Goal: Information Seeking & Learning: Understand process/instructions

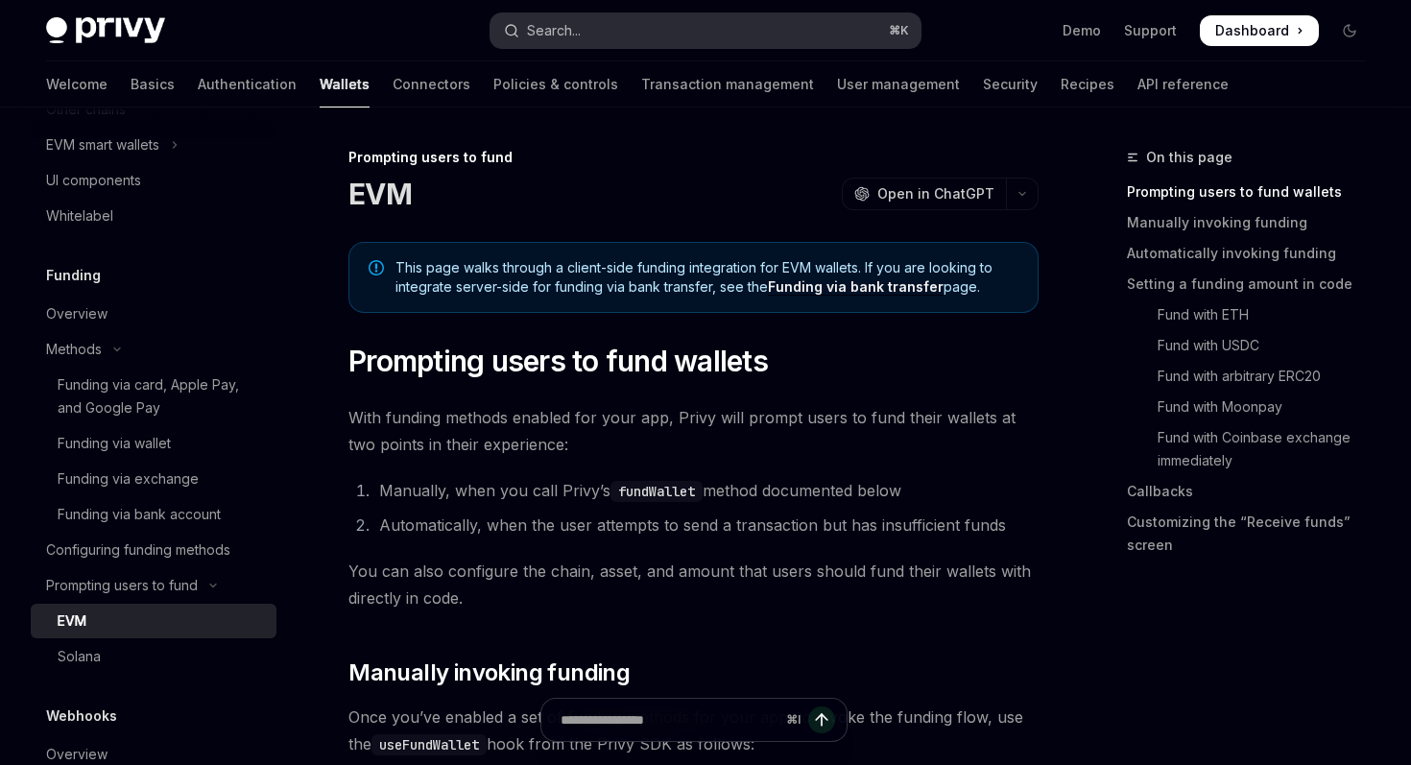
click at [659, 20] on button "Search... ⌘ K" at bounding box center [704, 30] width 429 height 35
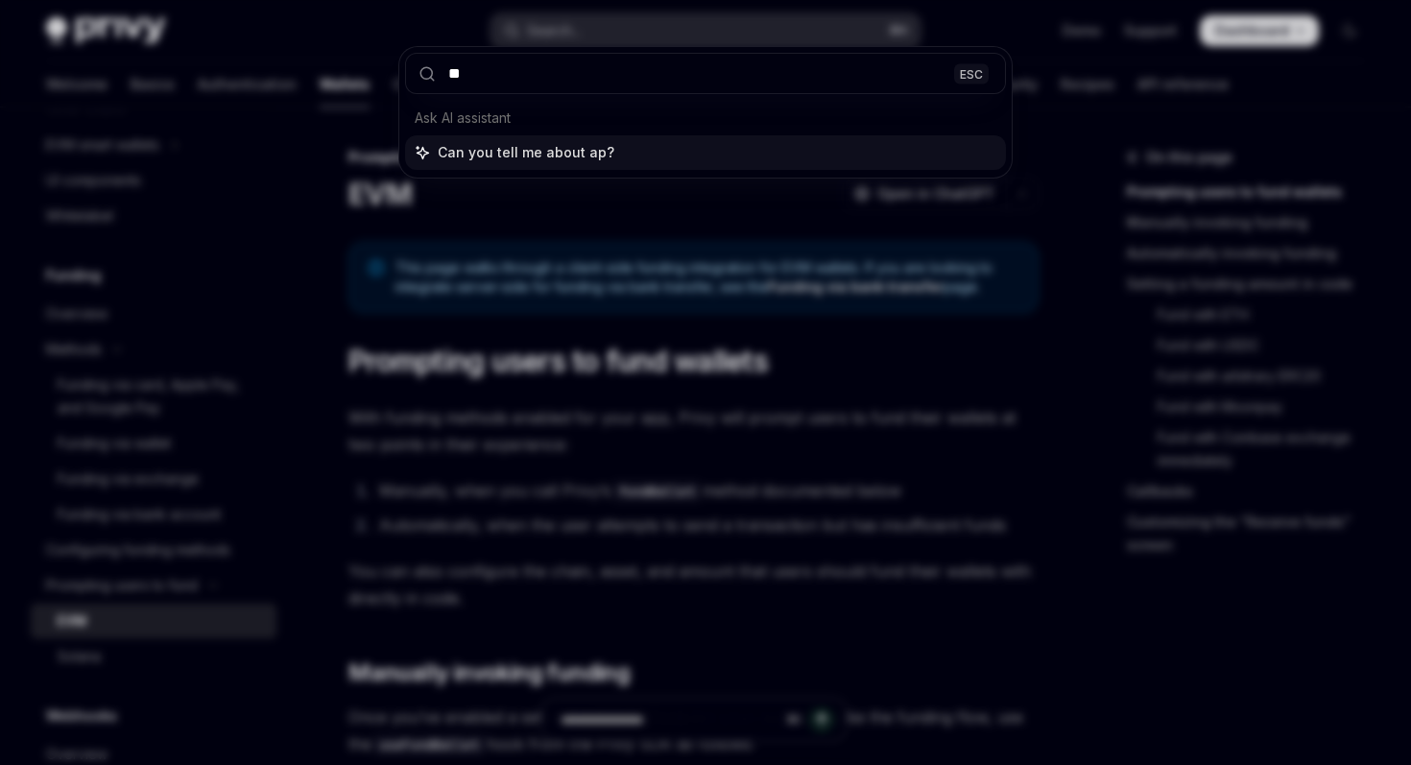
type input "*"
type input "**********"
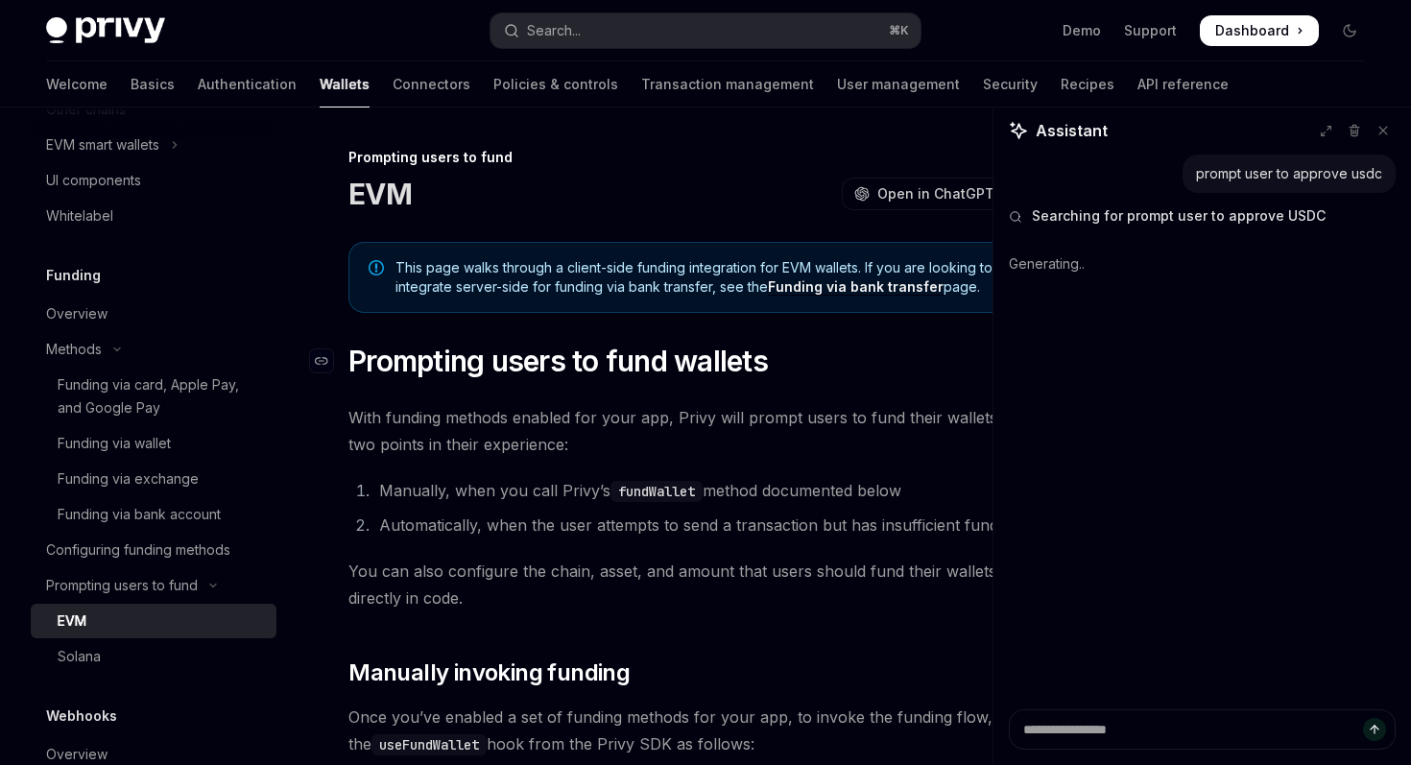
type textarea "*"
click at [680, 26] on button "Search... ⌘ K" at bounding box center [704, 30] width 429 height 35
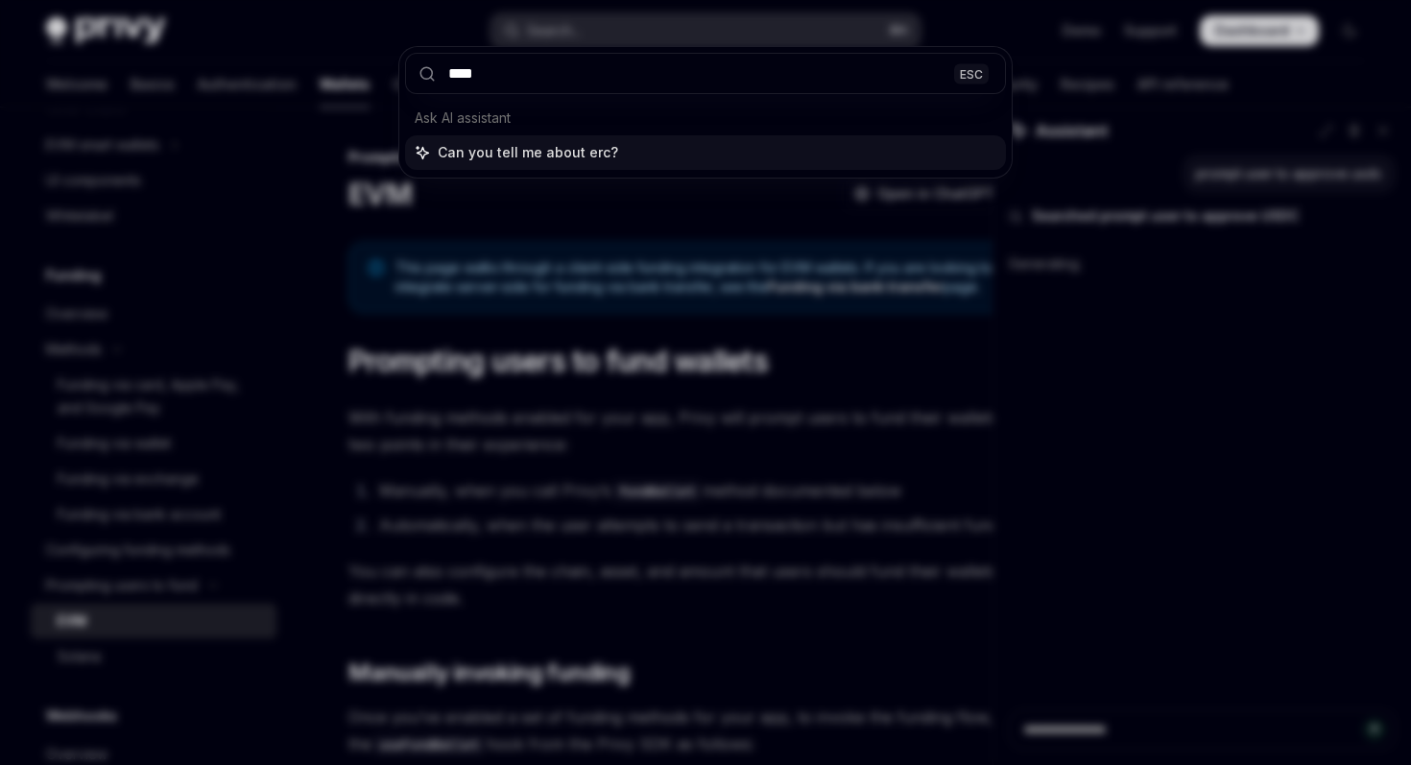
type input "*****"
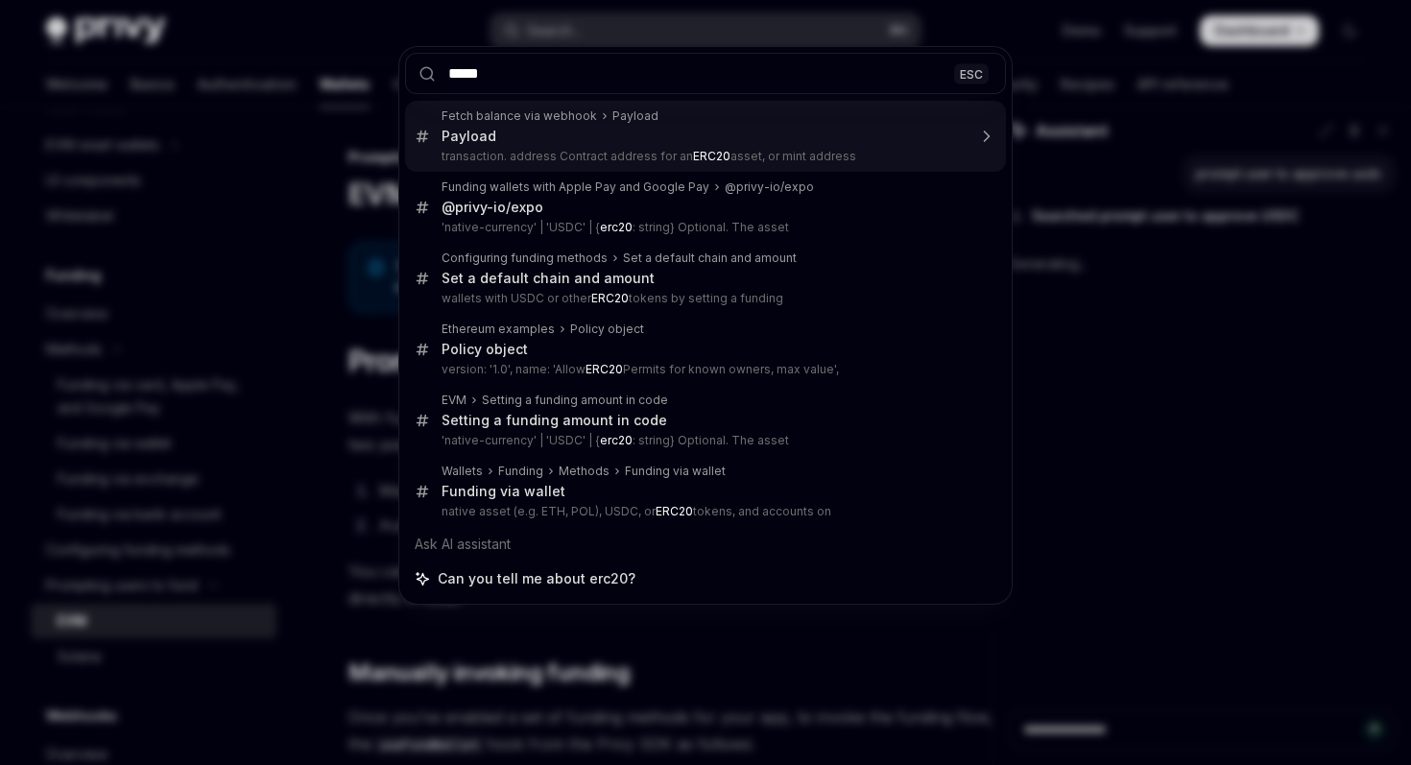
type textarea "*"
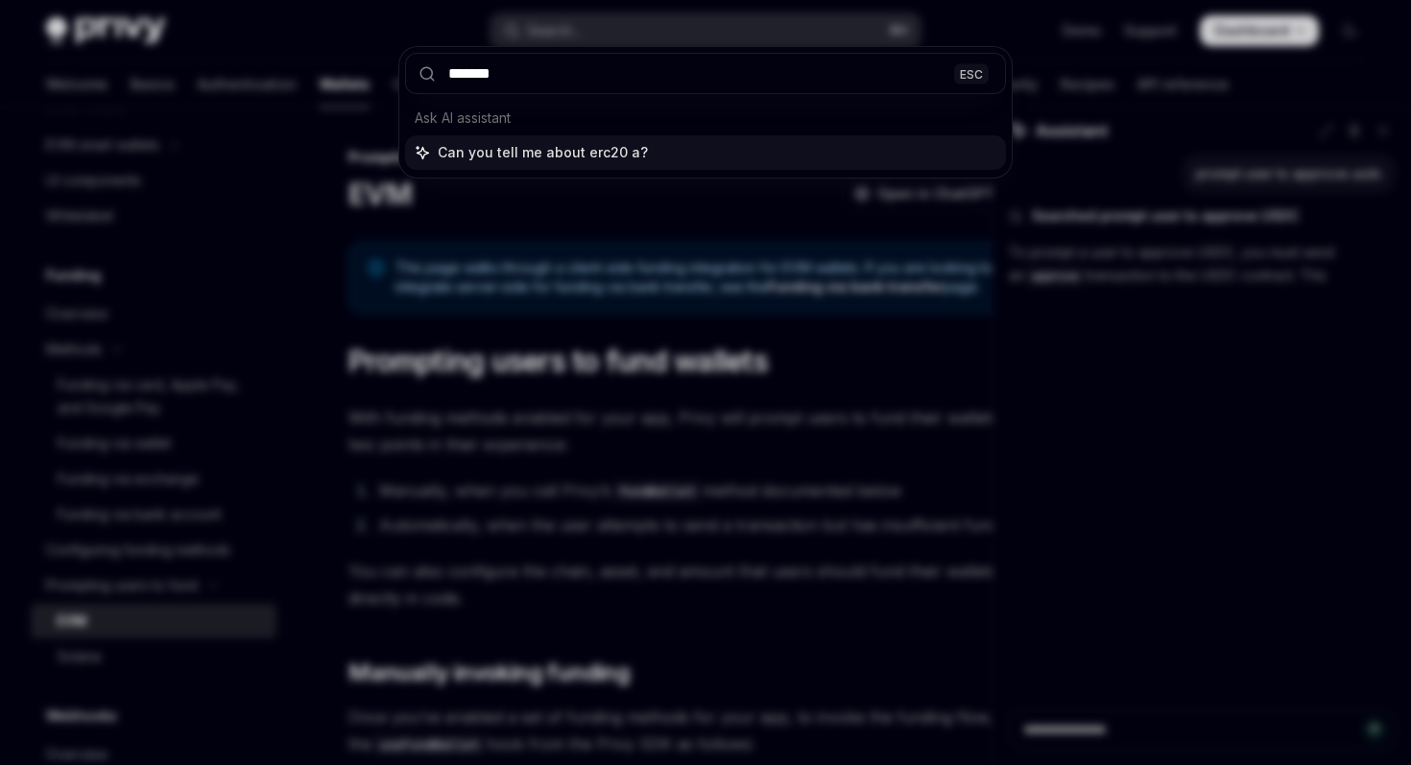
type input "********"
type textarea "*"
type input "**********"
type textarea "*"
type input "**********"
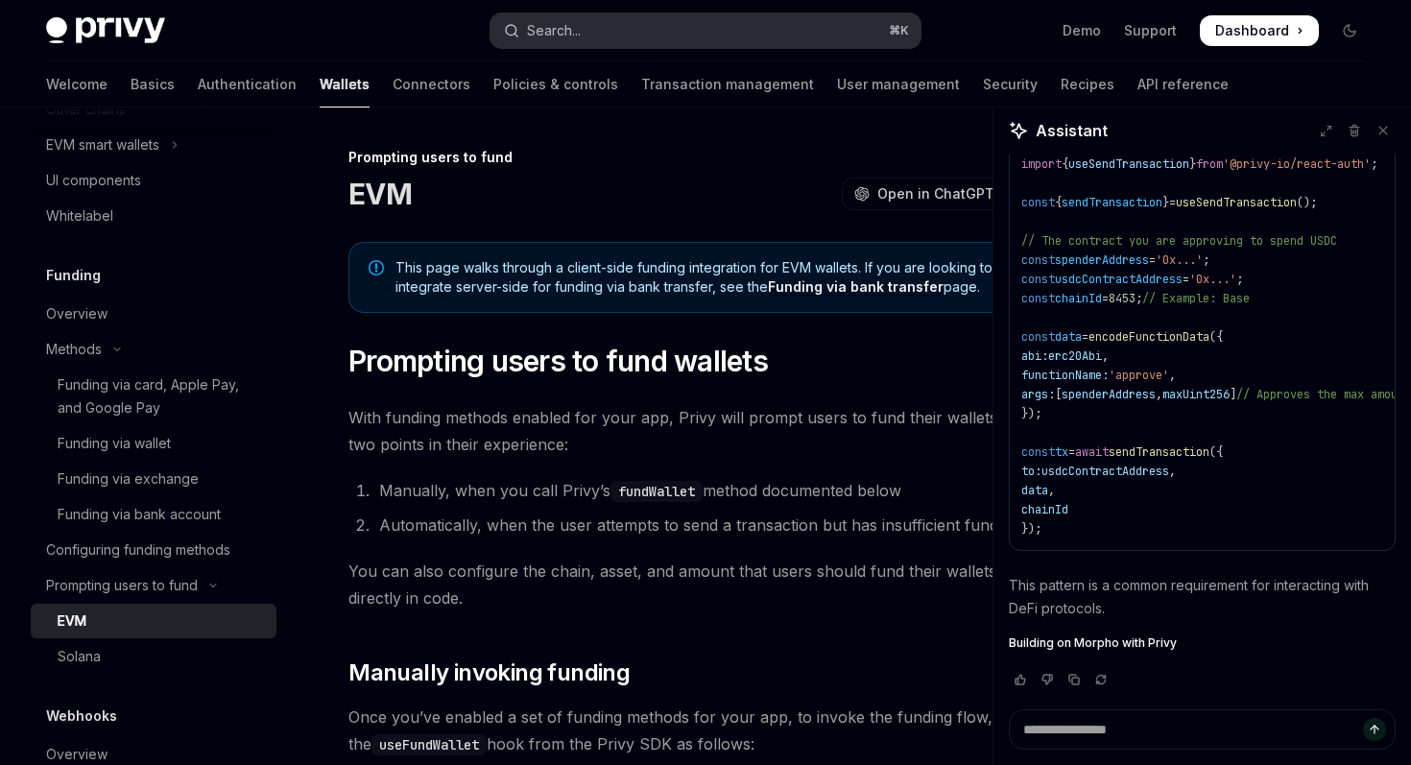
type textarea "*"
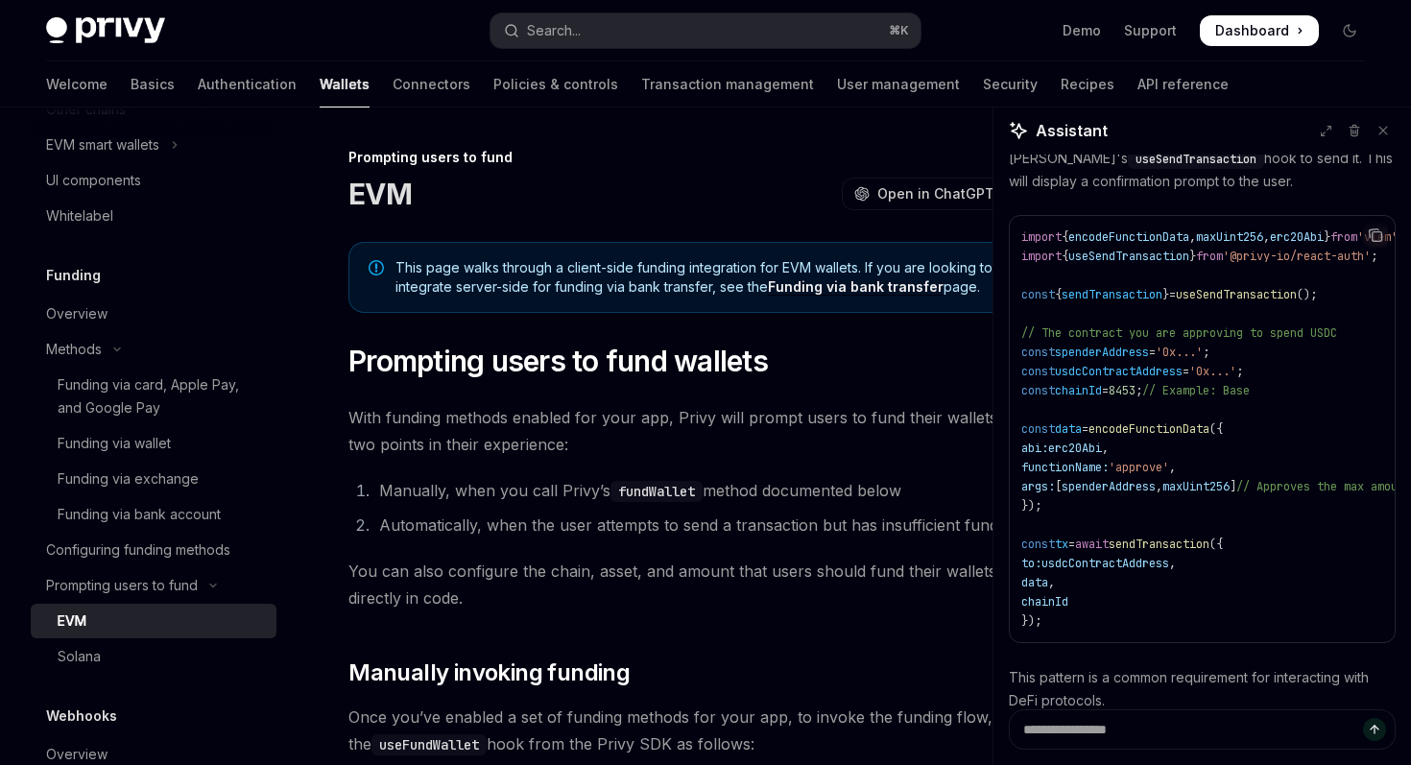
click at [1382, 235] on icon "Copy the contents from the code block" at bounding box center [1377, 237] width 10 height 10
click at [1372, 239] on icon "Copy the contents from the code block" at bounding box center [1375, 234] width 15 height 15
click at [1372, 242] on icon "Copy the contents from the code block" at bounding box center [1375, 234] width 15 height 15
click at [1232, 245] on code "import { encodeFunctionData , maxUint256 , erc20Abi } from 'viem' ; import { us…" at bounding box center [1216, 428] width 390 height 403
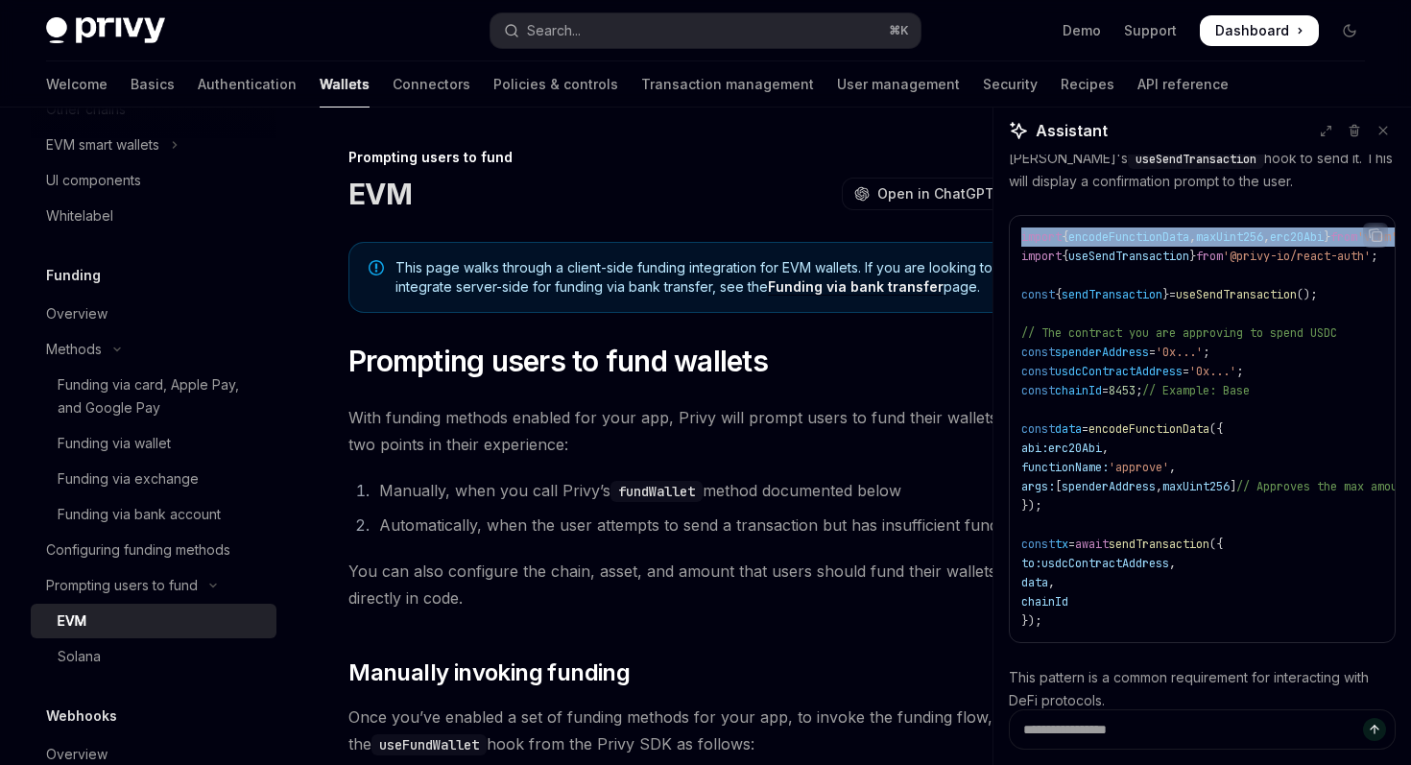
click at [1232, 245] on code "import { encodeFunctionData , maxUint256 , erc20Abi } from 'viem' ; import { us…" at bounding box center [1216, 428] width 390 height 403
copy code "import { encodeFunctionData , maxUint256 , erc20Abi } from 'viem' ;"
click at [1220, 34] on span "Dashboard" at bounding box center [1252, 30] width 74 height 19
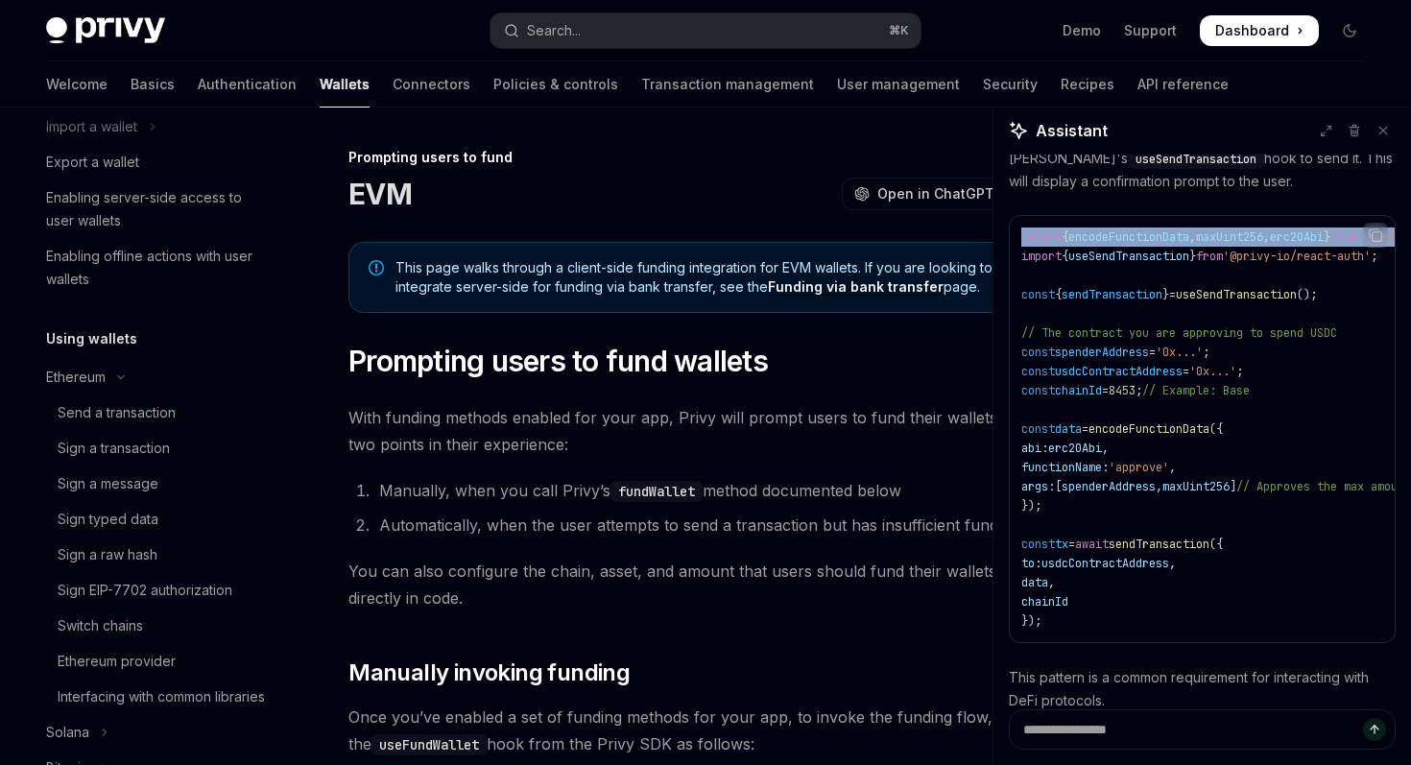
scroll to position [277, 0]
click at [183, 419] on div "Send a transaction" at bounding box center [161, 413] width 207 height 23
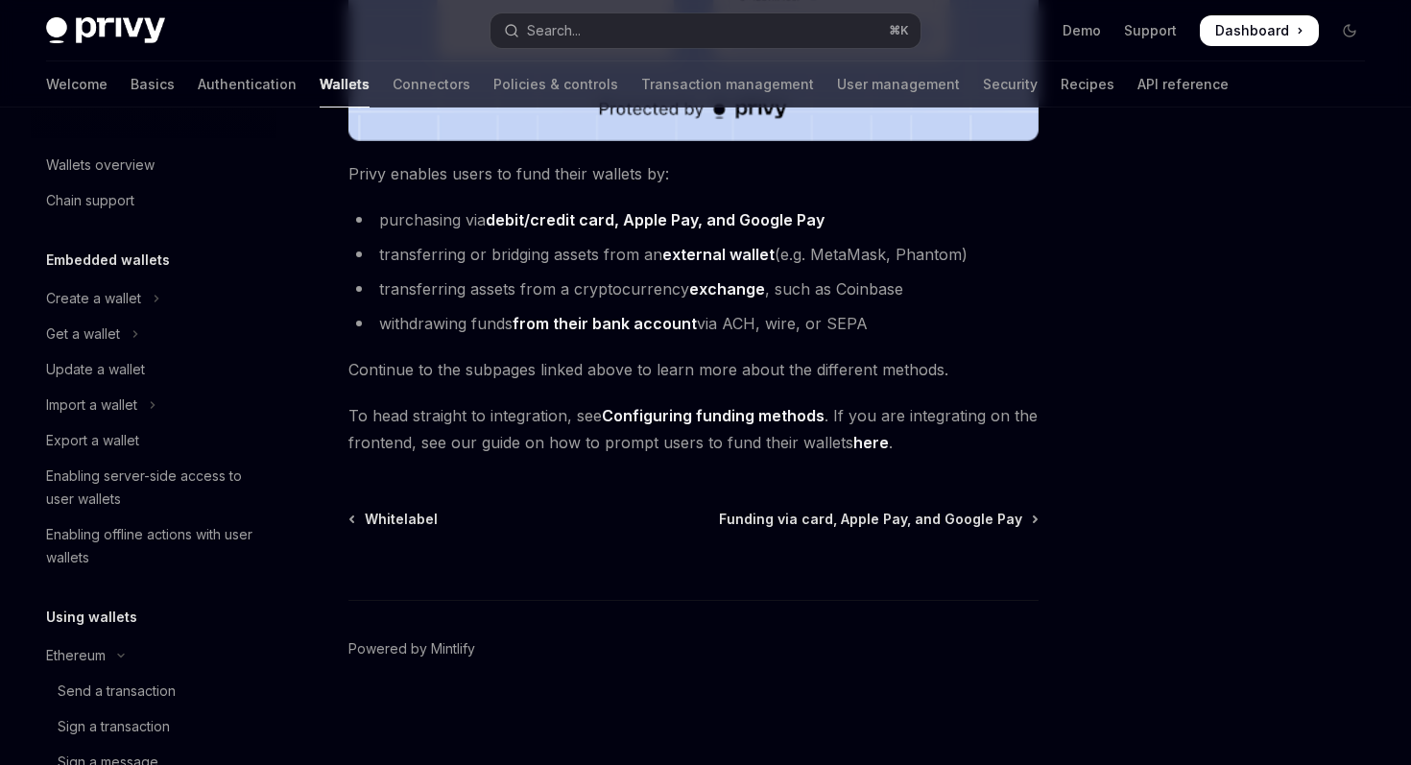
scroll to position [1296, 0]
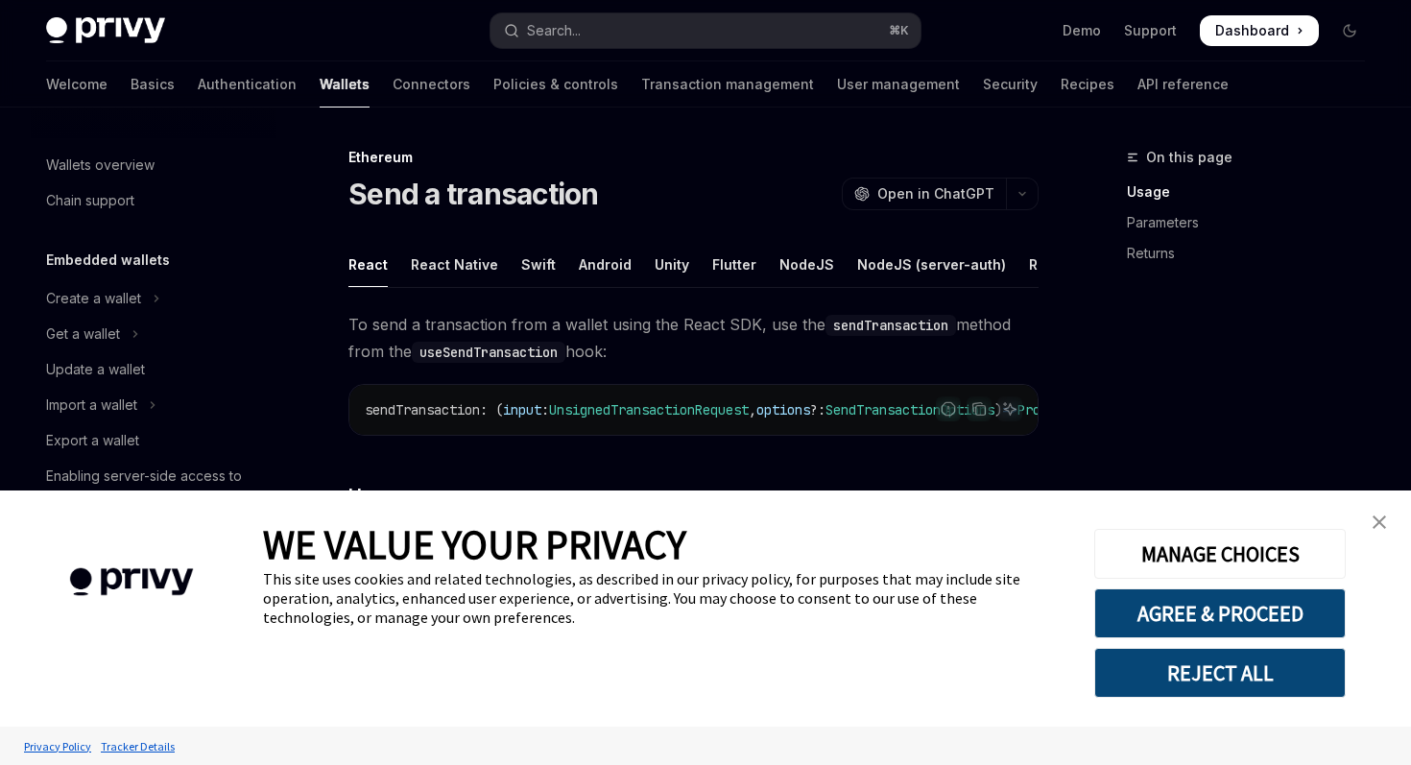
scroll to position [89, 0]
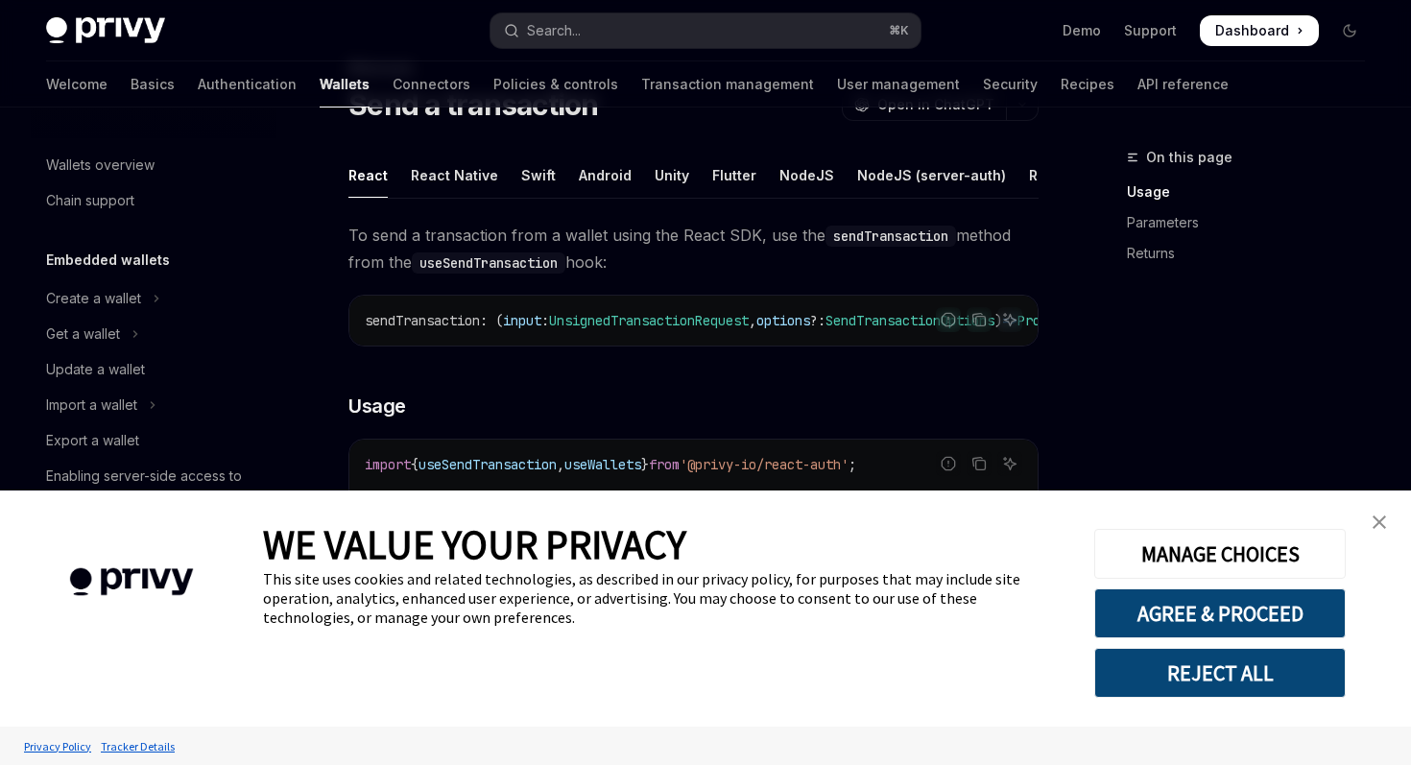
click at [1374, 519] on img "close banner" at bounding box center [1378, 521] width 13 height 13
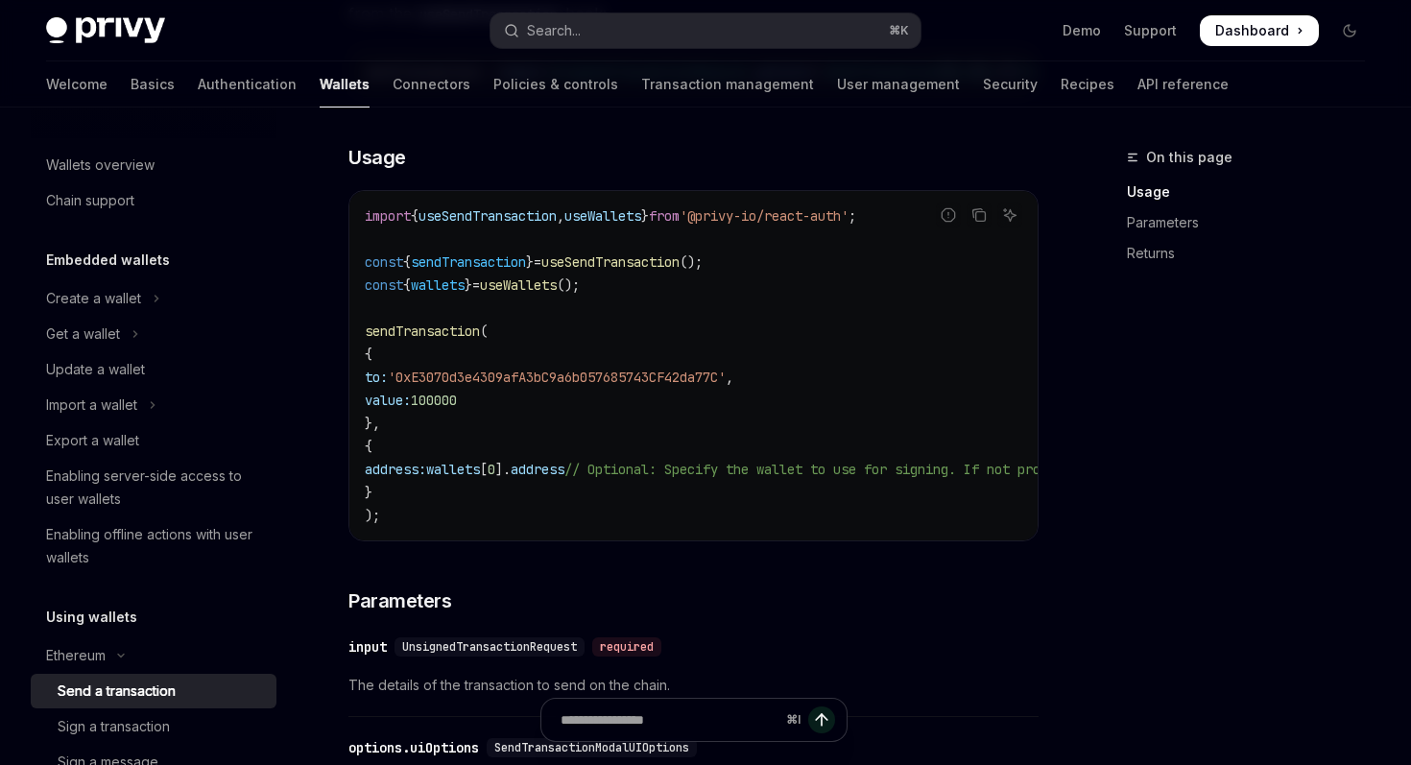
scroll to position [324, 0]
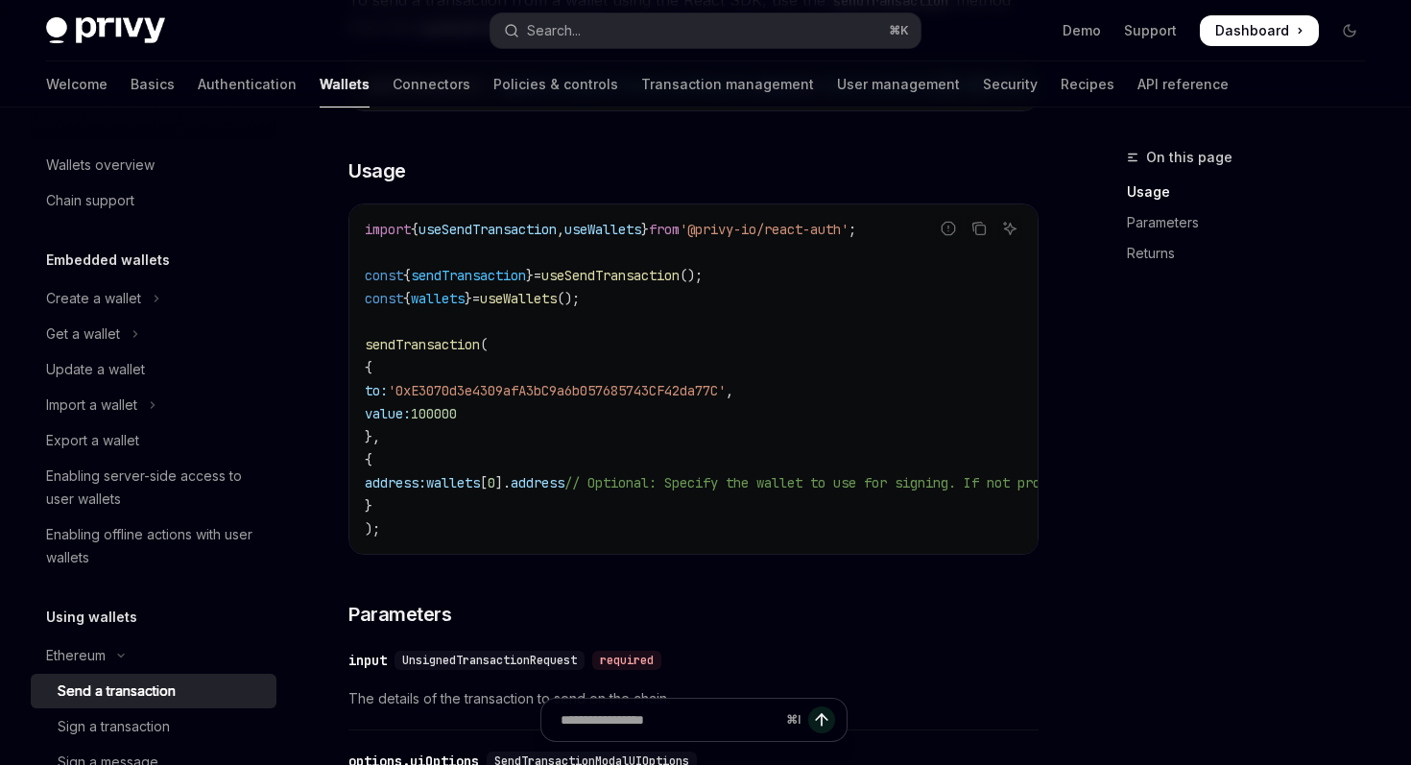
drag, startPoint x: 376, startPoint y: 468, endPoint x: 397, endPoint y: 508, distance: 44.7
click at [397, 508] on code "import { useSendTransaction , useWallets } from '@privy-io/react-auth' ; const …" at bounding box center [868, 379] width 1006 height 322
copy code "{ address: wallets [ 0 ]. address // Optional: Specify the wallet to use for si…"
click at [915, 448] on code "import { useSendTransaction , useWallets } from '@privy-io/react-auth' ; const …" at bounding box center [868, 379] width 1006 height 322
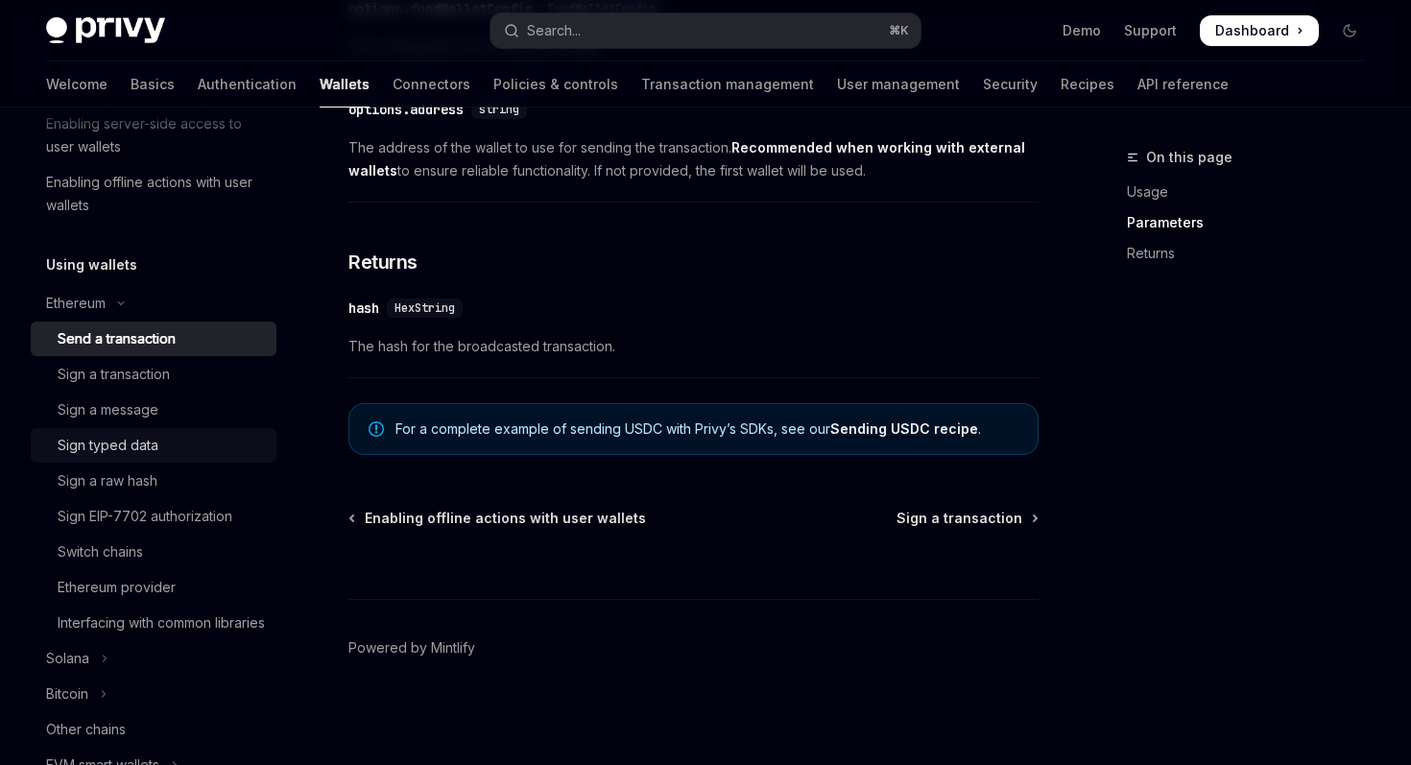
scroll to position [357, 0]
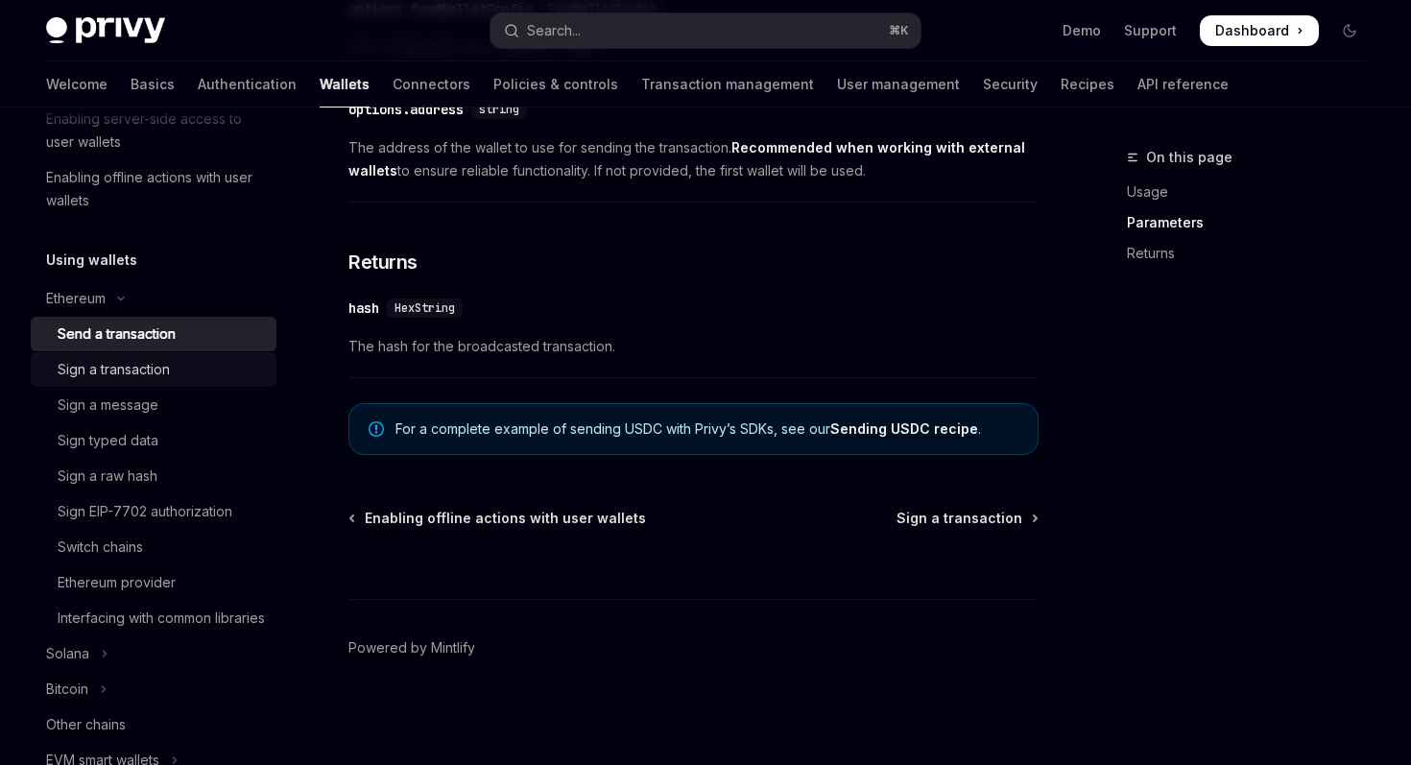
click at [188, 378] on div "Sign a transaction" at bounding box center [161, 369] width 207 height 23
type textarea "*"
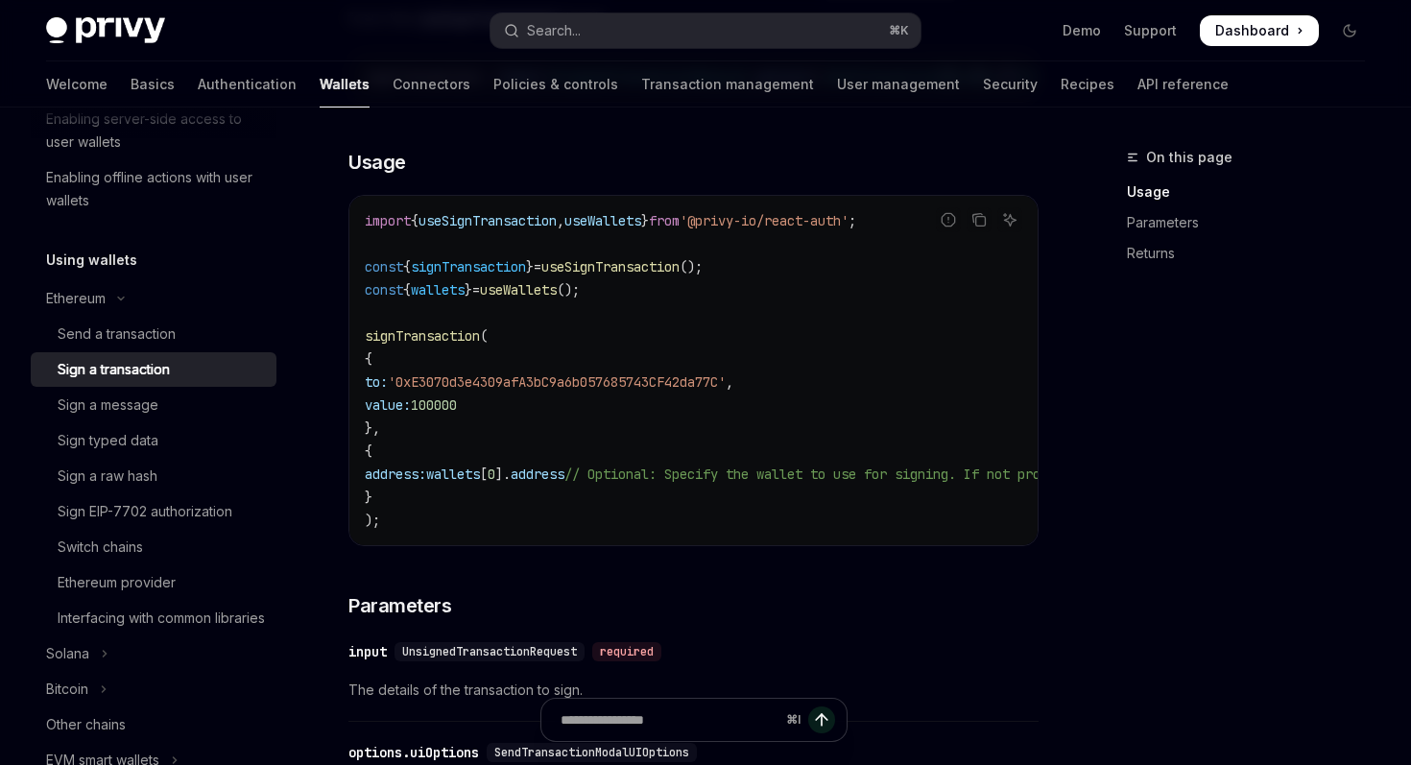
scroll to position [362, 0]
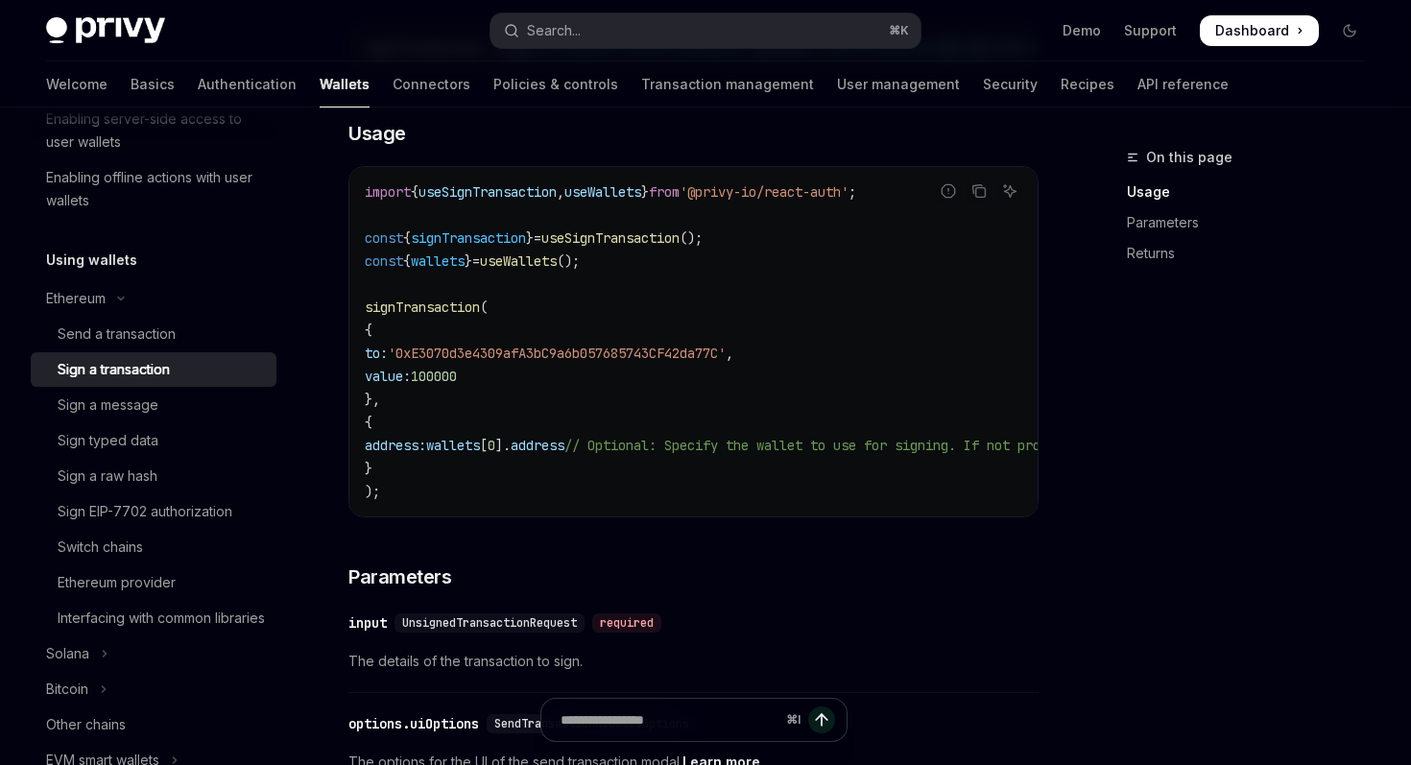
click at [892, 370] on code "import { useSignTransaction , useWallets } from '@privy-io/react-auth' ; const …" at bounding box center [868, 341] width 1006 height 322
click at [915, 298] on code "import { useSignTransaction , useWallets } from '@privy-io/react-auth' ; const …" at bounding box center [868, 341] width 1006 height 322
click at [876, 332] on code "import { useSignTransaction , useWallets } from '@privy-io/react-auth' ; const …" at bounding box center [868, 341] width 1006 height 322
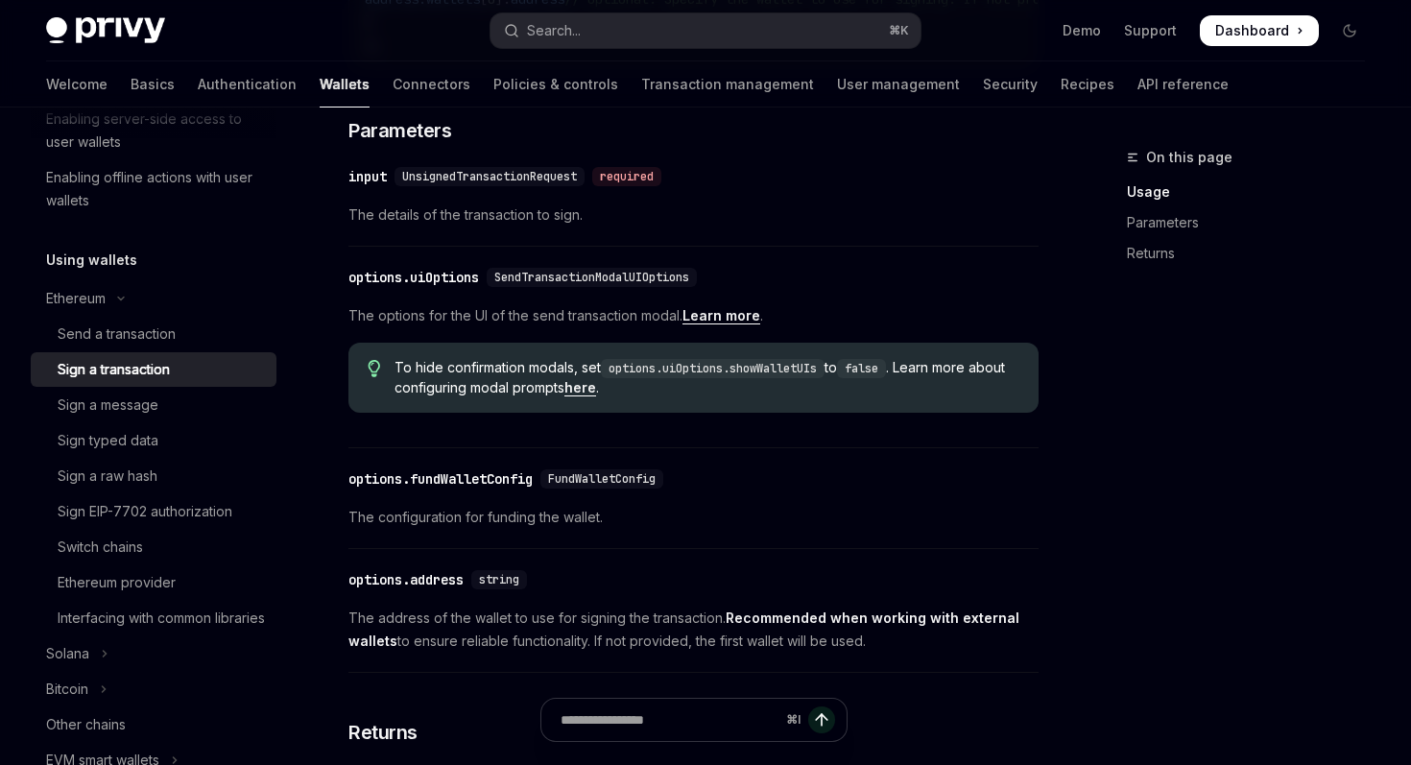
scroll to position [0, 0]
